Goal: Check status

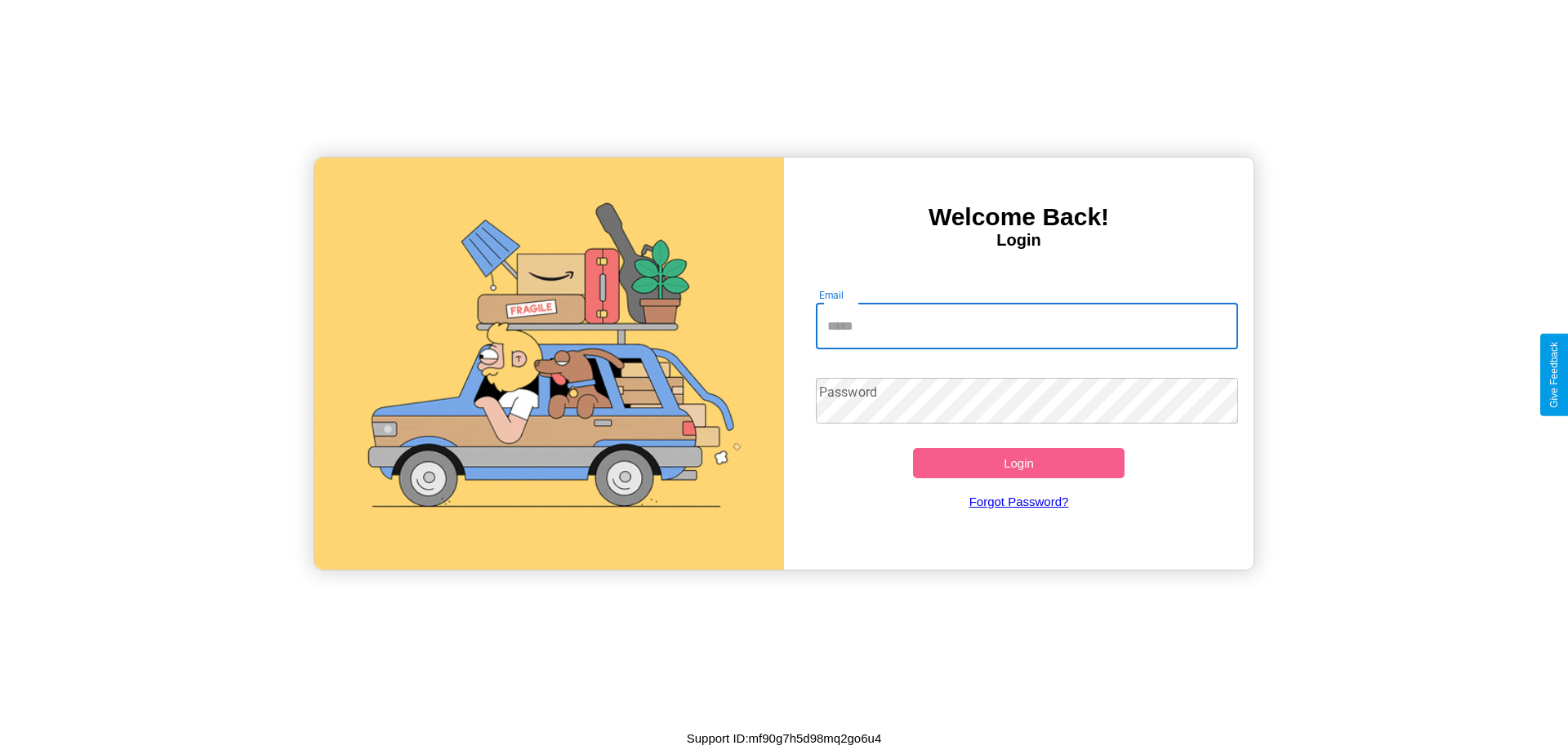
click at [1026, 326] on input "Email" at bounding box center [1027, 326] width 423 height 46
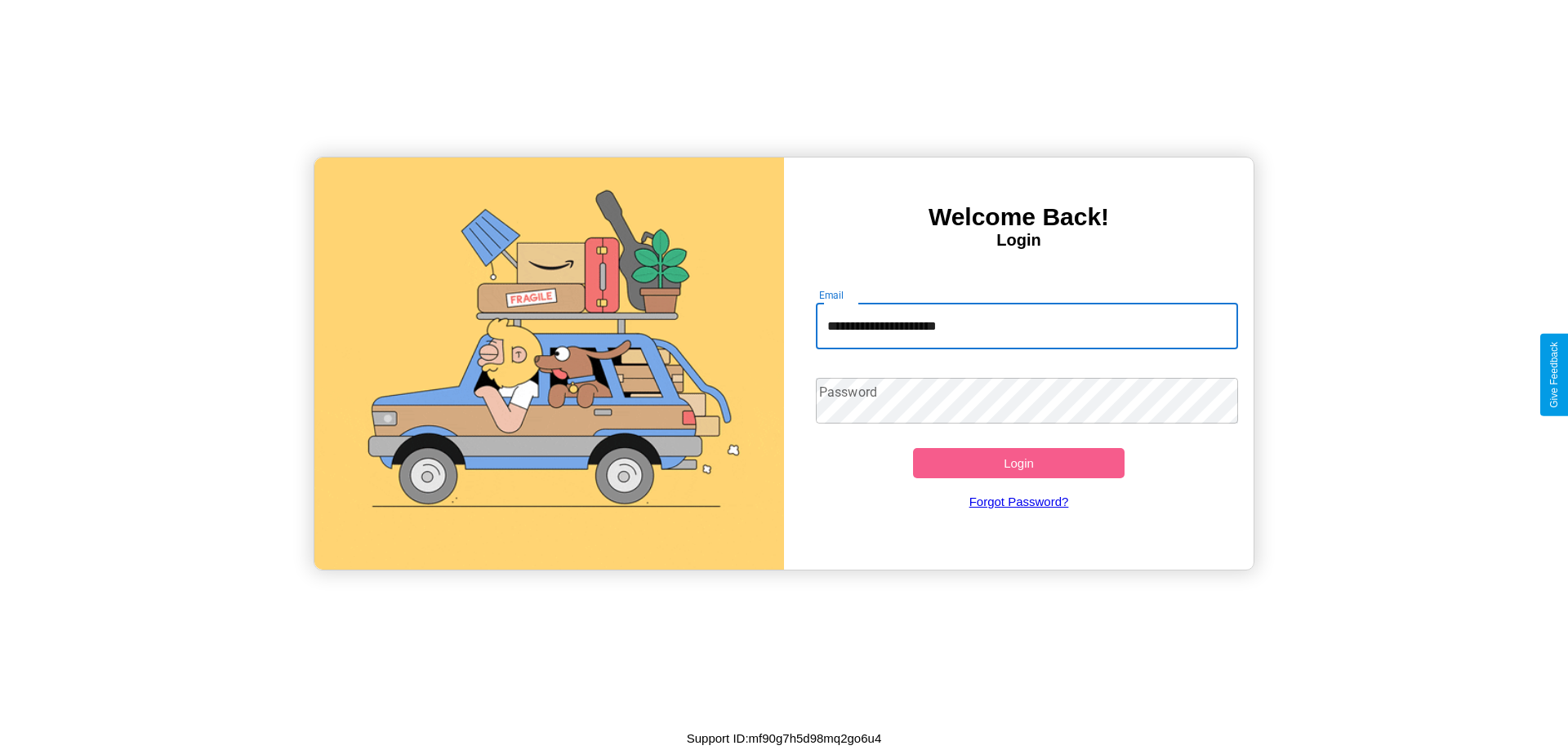
type input "**********"
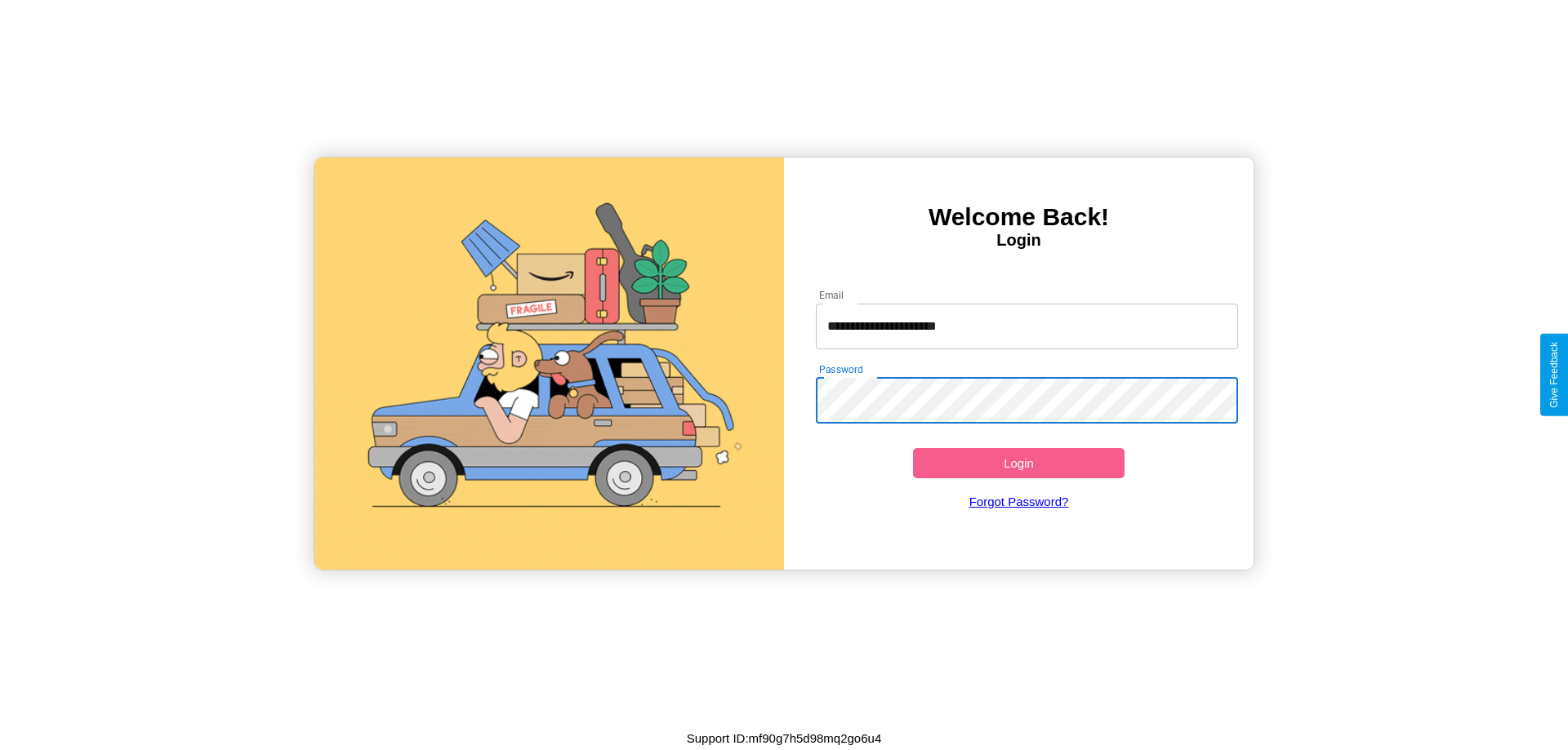
click at [1019, 463] on button "Login" at bounding box center [1019, 463] width 212 height 31
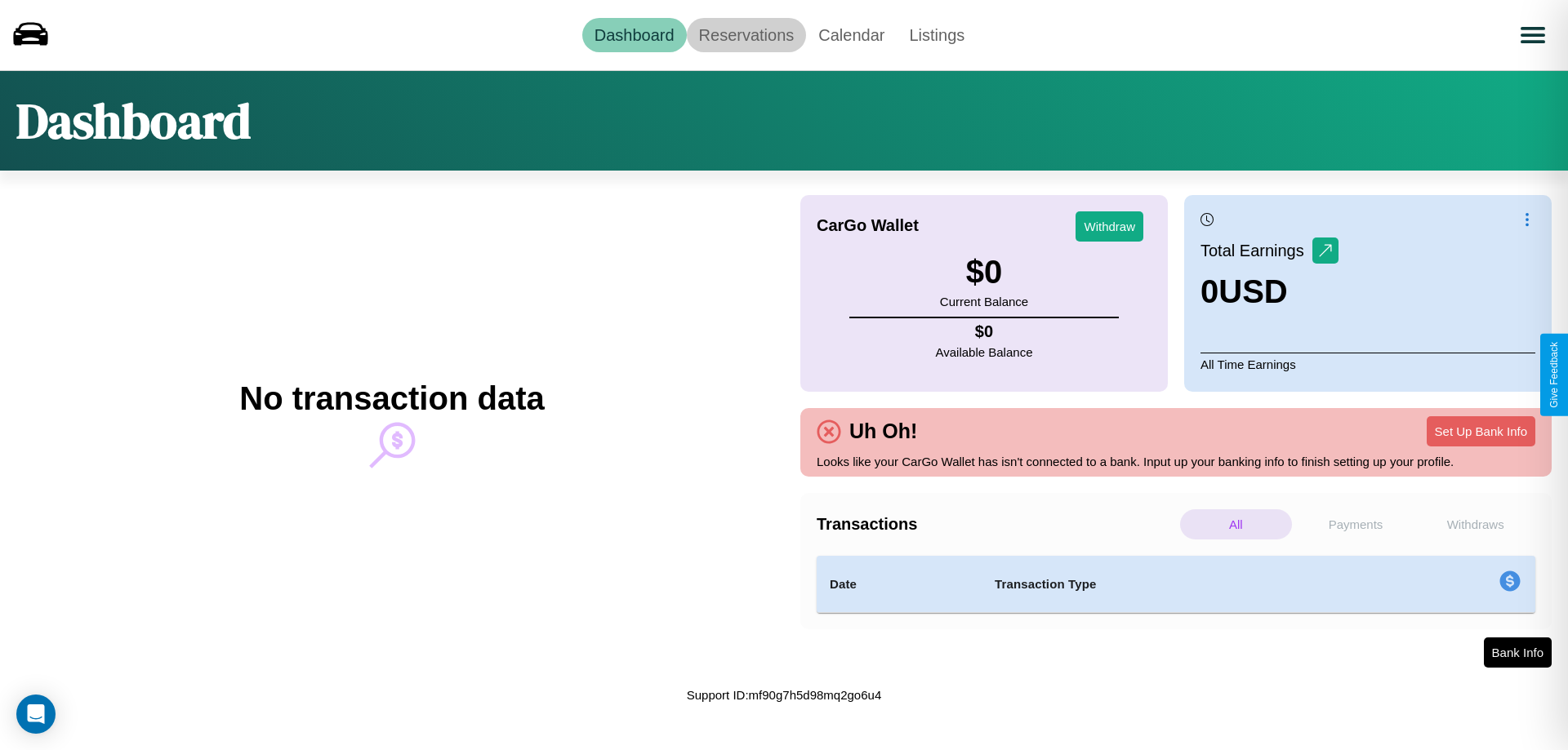
click at [745, 34] on link "Reservations" at bounding box center [746, 34] width 120 height 34
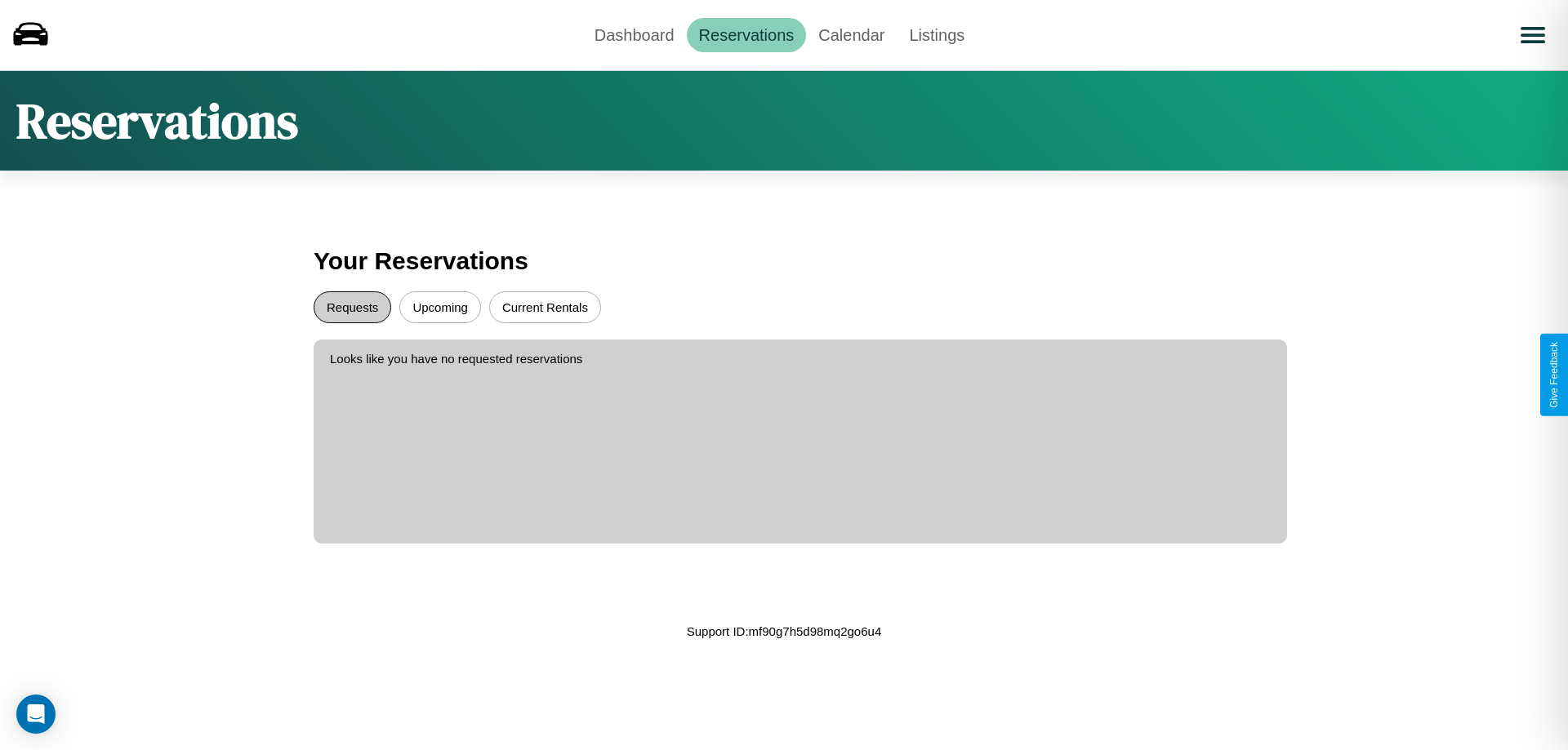
click at [352, 307] on button "Requests" at bounding box center [351, 308] width 77 height 32
click at [441, 307] on button "Upcoming" at bounding box center [441, 308] width 82 height 32
click at [634, 34] on link "Dashboard" at bounding box center [634, 34] width 104 height 34
